Goal: Task Accomplishment & Management: Manage account settings

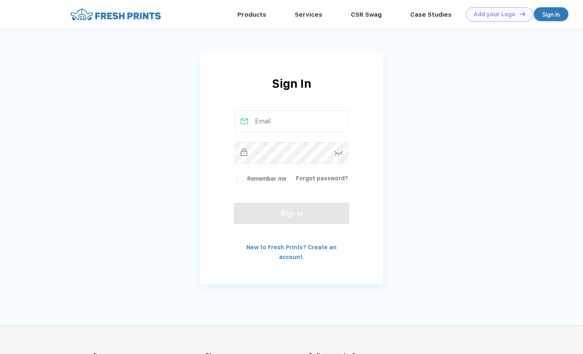
click at [310, 127] on input "text" at bounding box center [291, 122] width 113 height 22
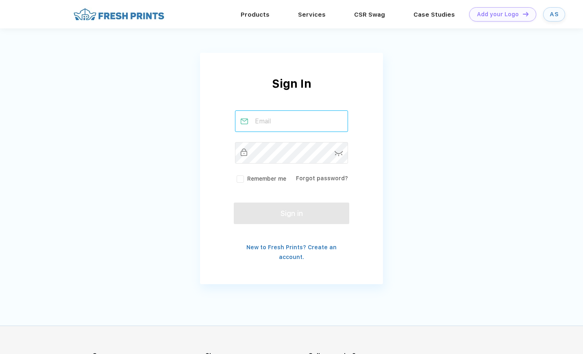
type input "[EMAIL_ADDRESS][DOMAIN_NAME]"
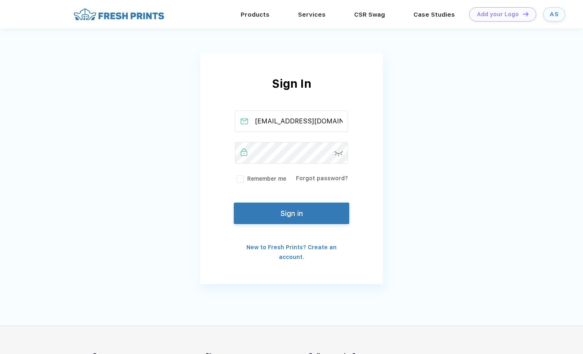
click at [240, 185] on div "Sign In [EMAIL_ADDRESS][DOMAIN_NAME] Remember me Forgot password? Sign in New t…" at bounding box center [291, 168] width 183 height 187
click at [240, 184] on div "Sign In [EMAIL_ADDRESS][DOMAIN_NAME] Remember me Forgot password? Sign in New t…" at bounding box center [291, 168] width 183 height 187
click at [240, 179] on label "Remember me" at bounding box center [260, 179] width 51 height 9
click at [0, 0] on input "Remember me" at bounding box center [0, 0] width 0 height 0
click at [260, 219] on button "Sign in" at bounding box center [291, 212] width 115 height 22
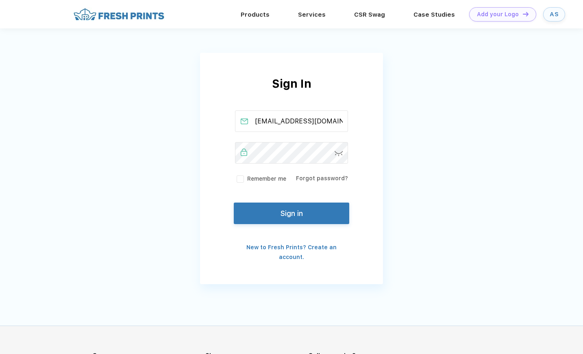
scroll to position [0, 11]
click at [241, 179] on label "Remember me" at bounding box center [260, 179] width 51 height 9
click at [0, 0] on input "Remember me" at bounding box center [0, 0] width 0 height 0
click at [253, 217] on button "Sign in" at bounding box center [291, 212] width 115 height 22
